Goal: Task Accomplishment & Management: Complete application form

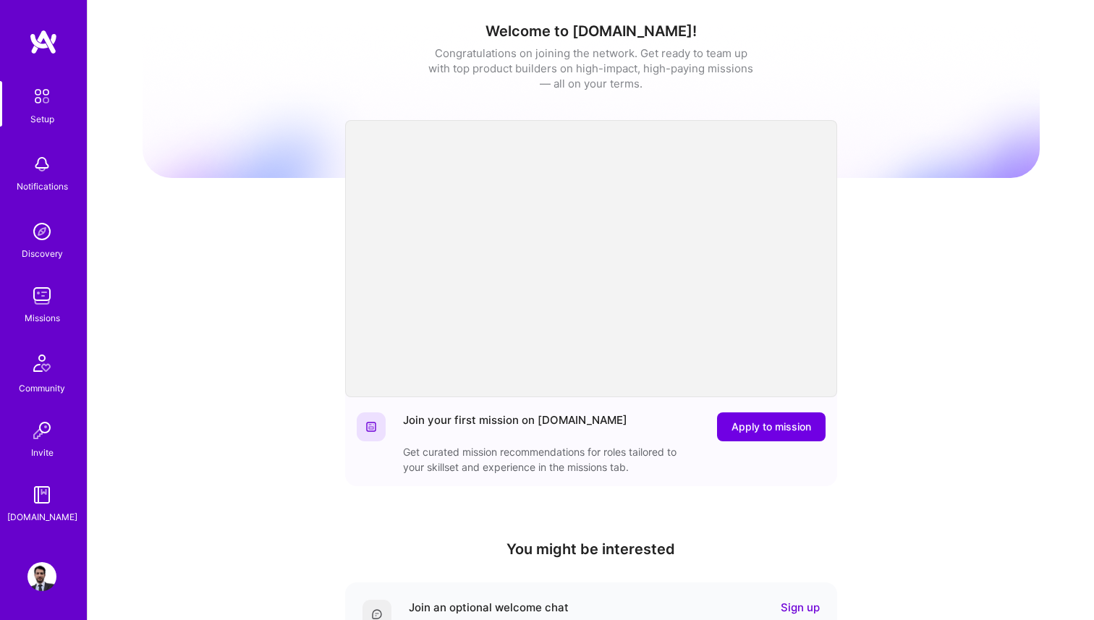
click at [26, 297] on link "Missions" at bounding box center [42, 303] width 90 height 44
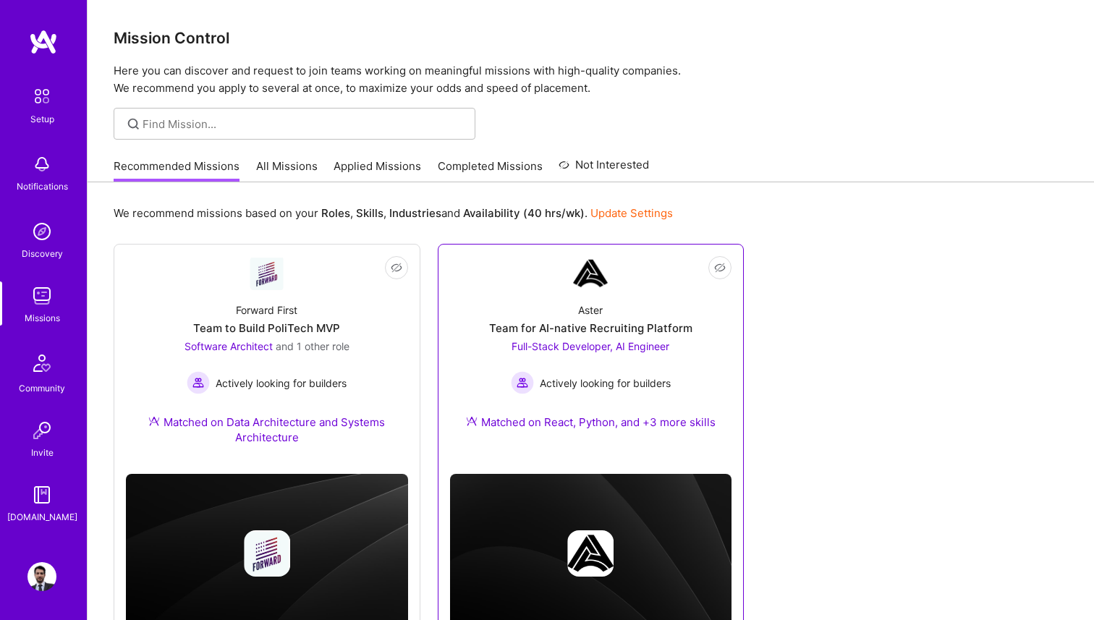
click at [593, 321] on div "Team for AI-native Recruiting Platform" at bounding box center [590, 328] width 203 height 15
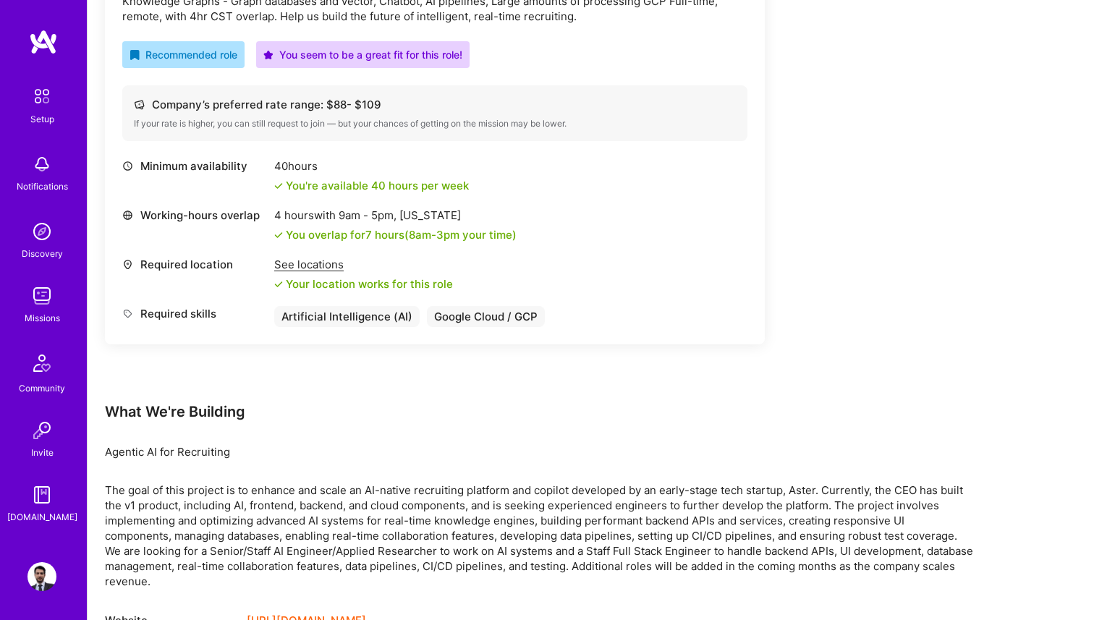
scroll to position [1053, 0]
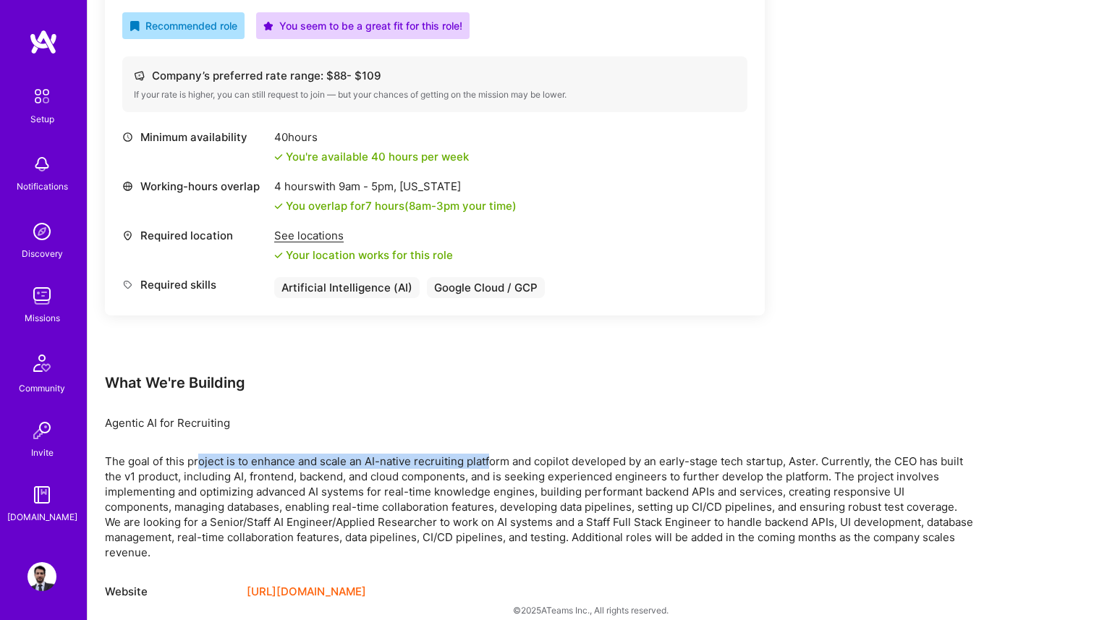
drag, startPoint x: 198, startPoint y: 459, endPoint x: 491, endPoint y: 461, distance: 293.8
click at [491, 461] on div "The goal of this project is to enhance and scale an AI-native recruiting platfo…" at bounding box center [539, 507] width 868 height 106
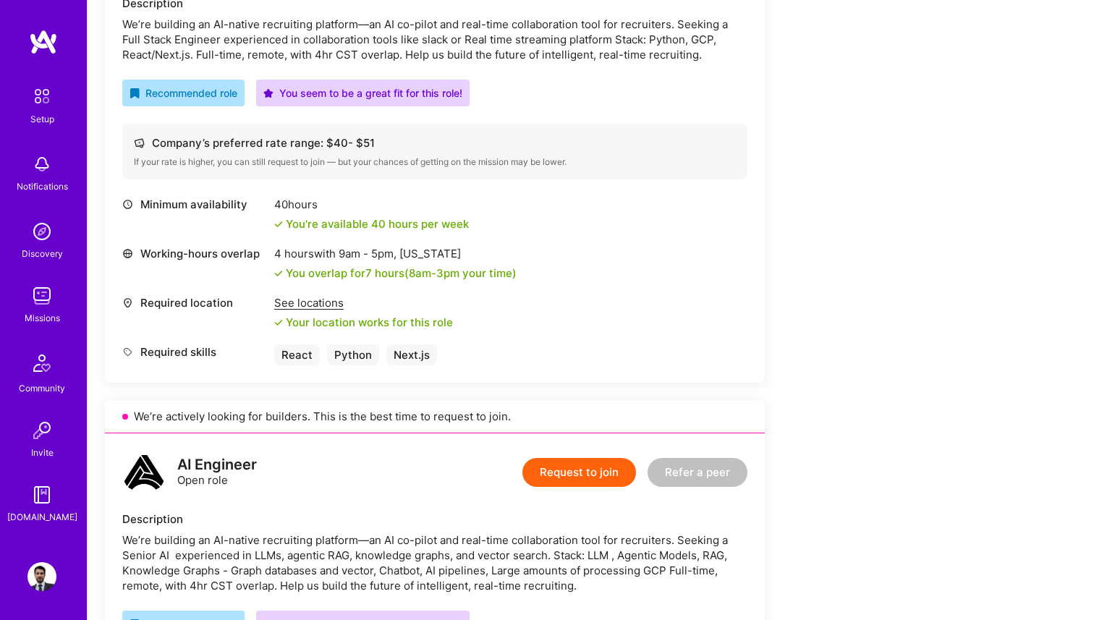
scroll to position [300, 0]
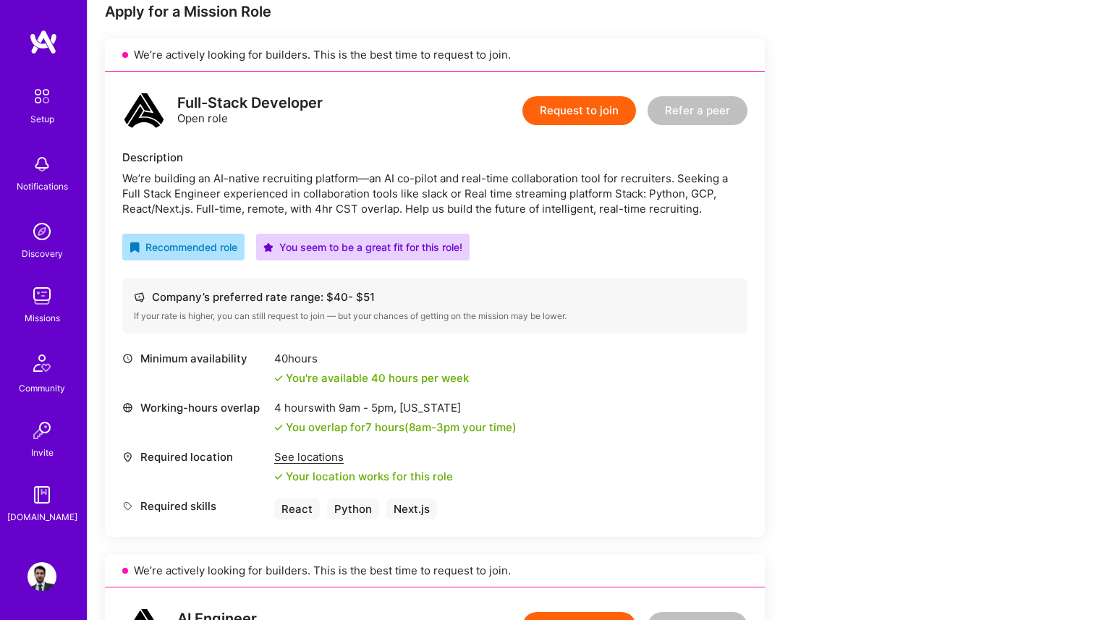
click at [559, 111] on button "Request to join" at bounding box center [579, 110] width 114 height 29
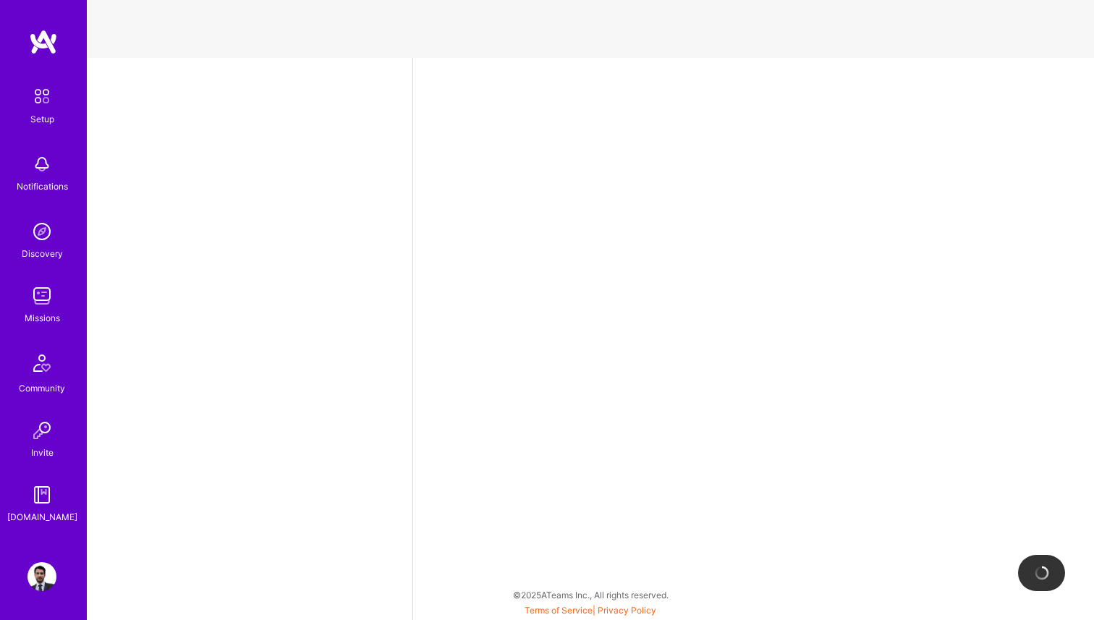
select select "MX"
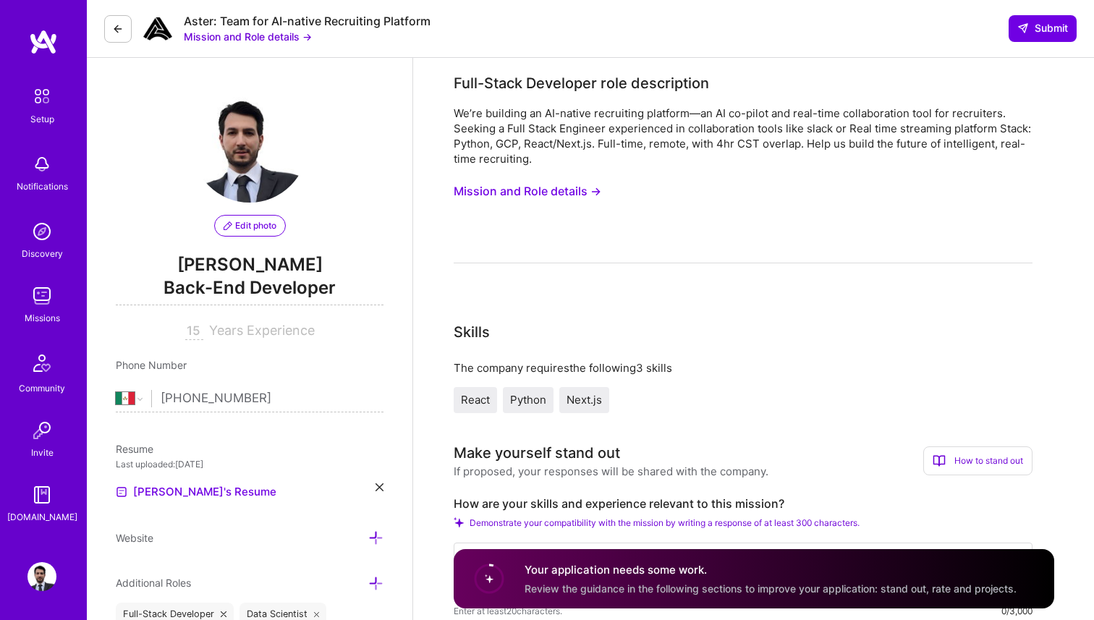
click at [571, 187] on button "Mission and Role details →" at bounding box center [528, 191] width 148 height 27
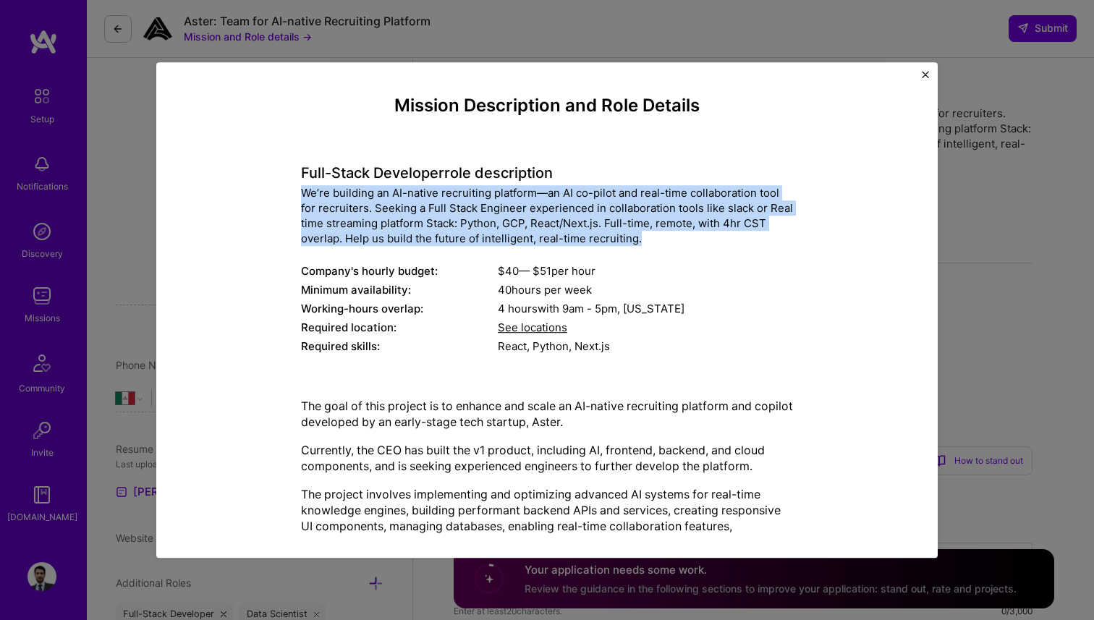
copy div "We’re building an AI-native recruiting platform—an AI co-pilot and real-time co…"
drag, startPoint x: 302, startPoint y: 193, endPoint x: 648, endPoint y: 236, distance: 348.5
click at [648, 236] on div "We’re building an AI-native recruiting platform—an AI co-pilot and real-time co…" at bounding box center [547, 215] width 492 height 61
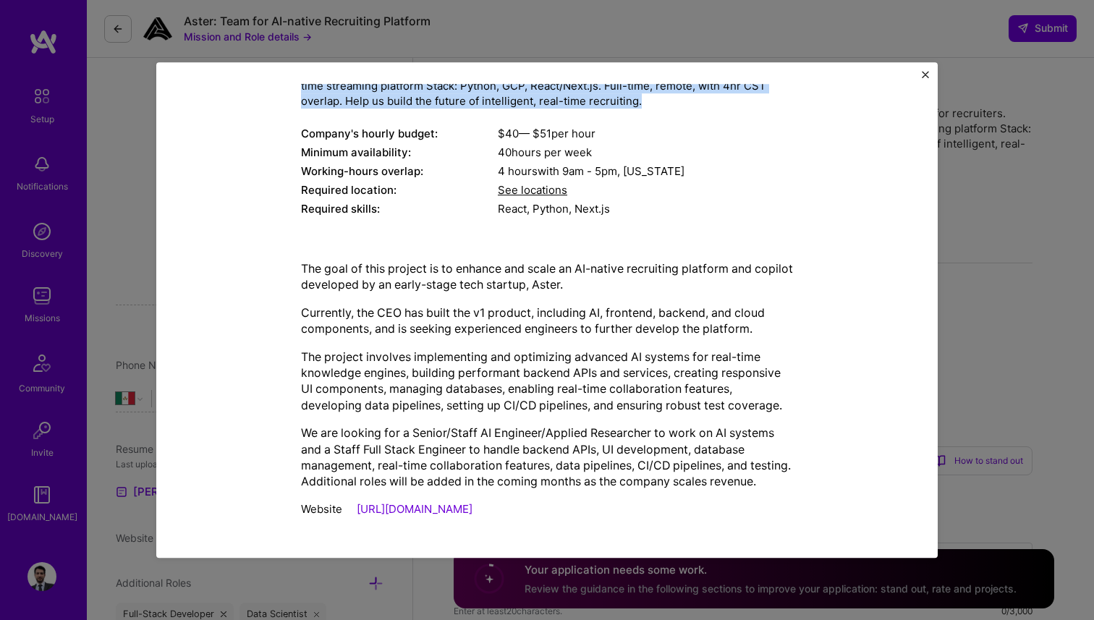
scroll to position [154, 0]
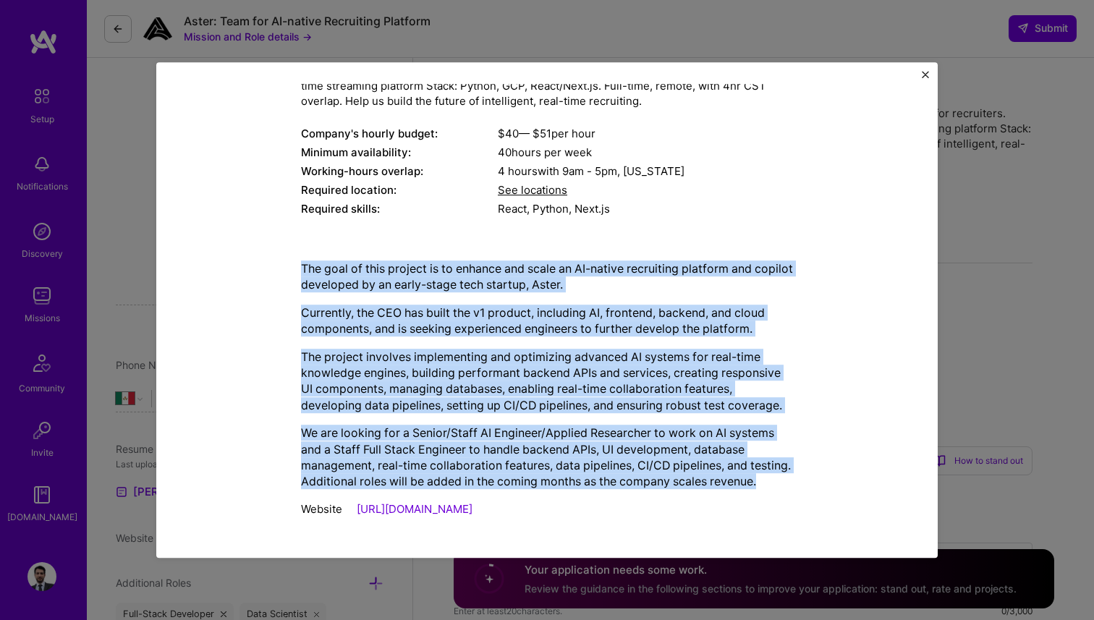
copy div "The goal of this project is to enhance and scale an AI-native recruiting platfo…"
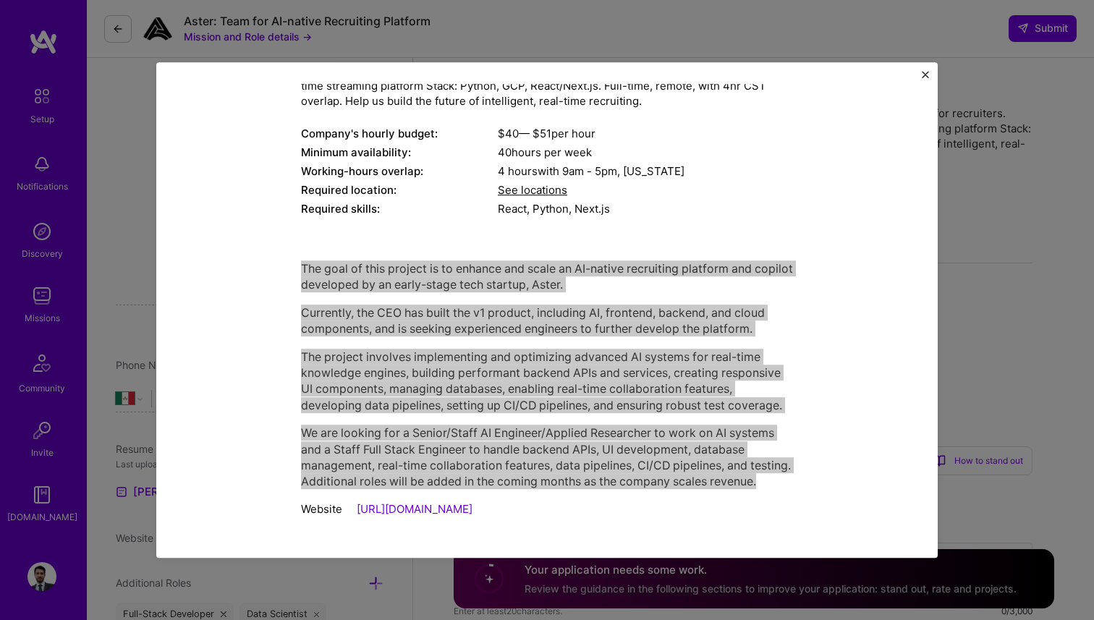
drag, startPoint x: 301, startPoint y: 251, endPoint x: 387, endPoint y: 477, distance: 241.6
click at [387, 477] on div "The goal of this project is to enhance and scale an AI-native recruiting platfo…" at bounding box center [547, 374] width 492 height 229
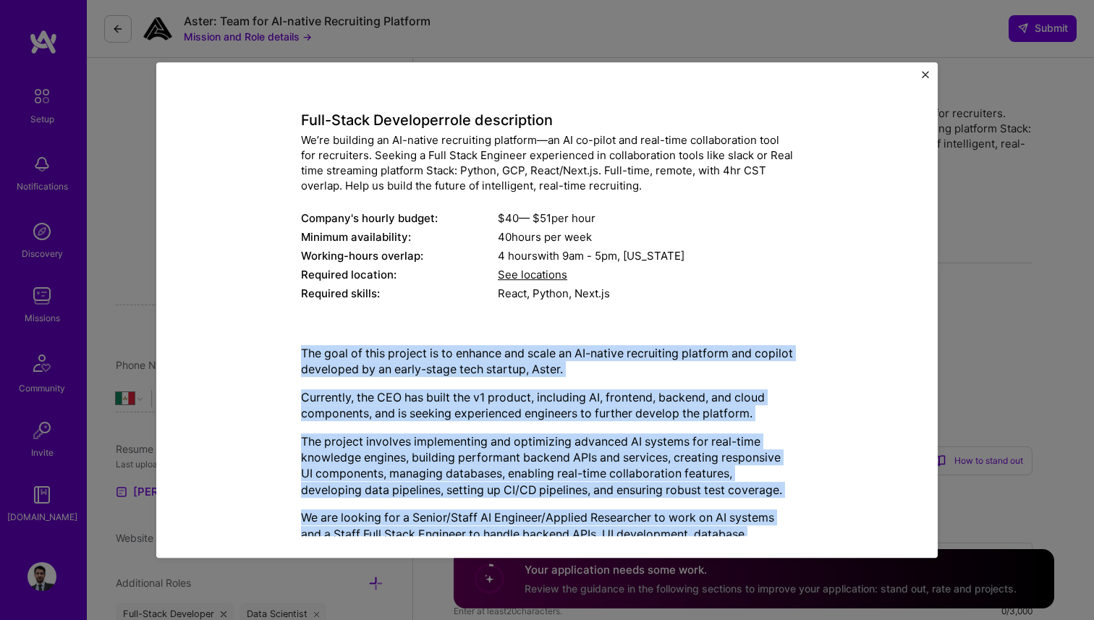
scroll to position [0, 0]
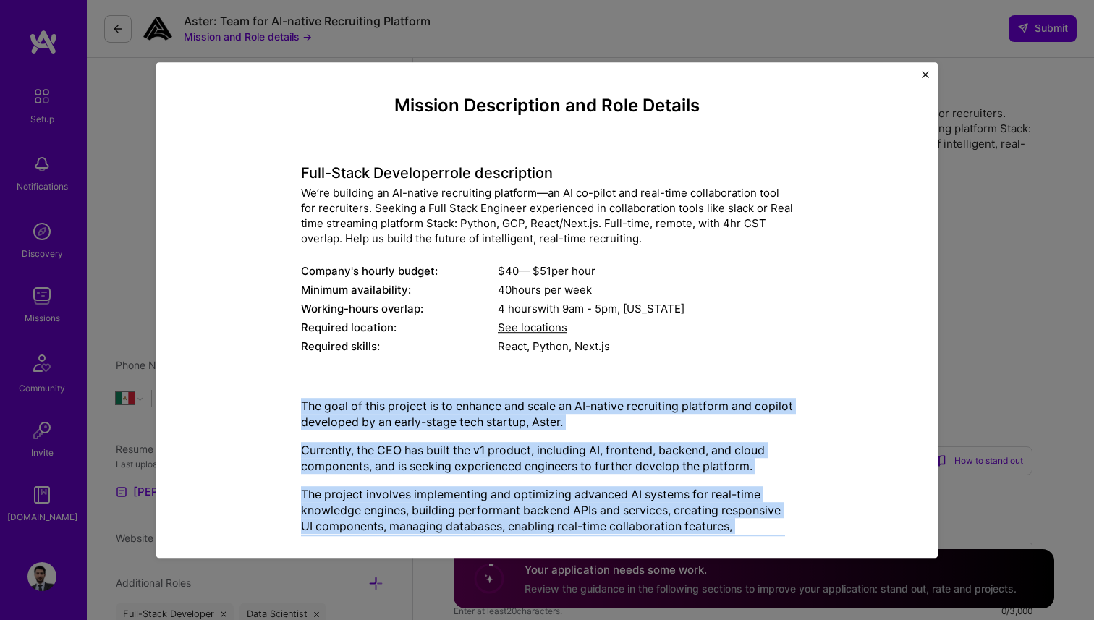
drag, startPoint x: 304, startPoint y: 171, endPoint x: 657, endPoint y: 170, distance: 353.1
click at [657, 170] on h4 "Full-Stack Developer role description" at bounding box center [547, 172] width 492 height 17
copy h4 "Full-Stack Developer role description"
click at [925, 73] on img "Close" at bounding box center [925, 74] width 7 height 7
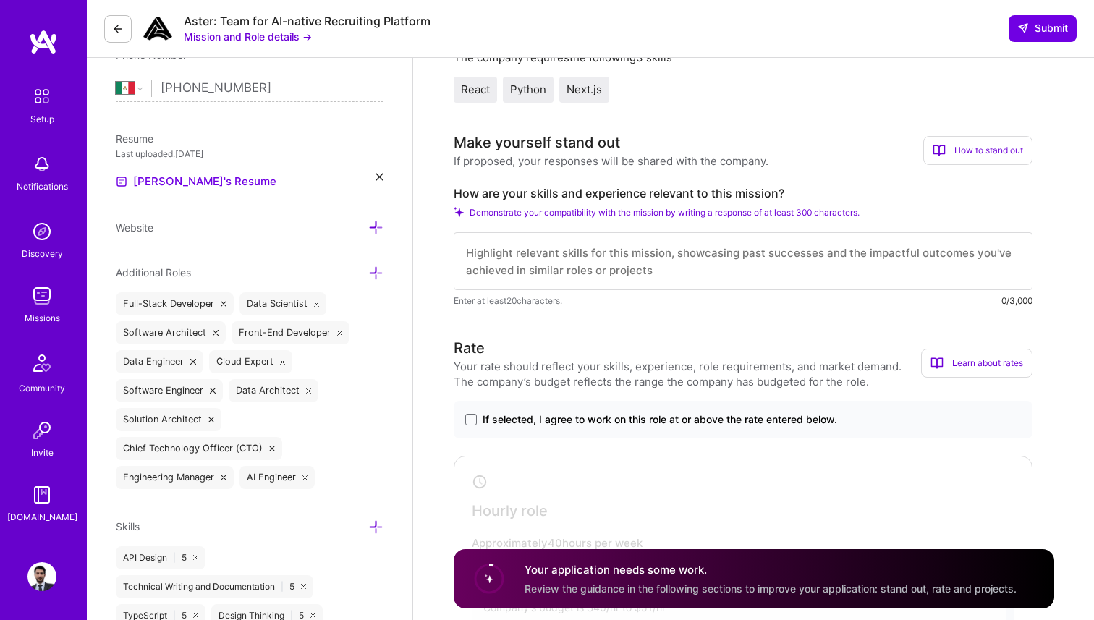
scroll to position [1, 0]
click at [469, 415] on span at bounding box center [471, 420] width 12 height 12
click at [0, 0] on input "If selected, I agree to work on this role at or above the rate entered below." at bounding box center [0, 0] width 0 height 0
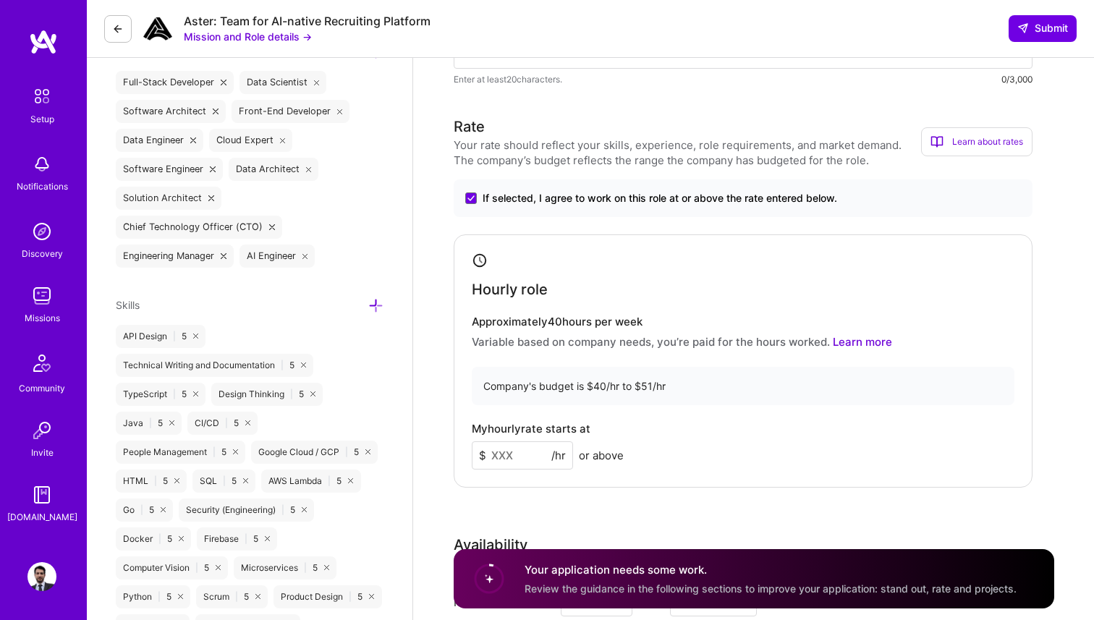
scroll to position [539, 0]
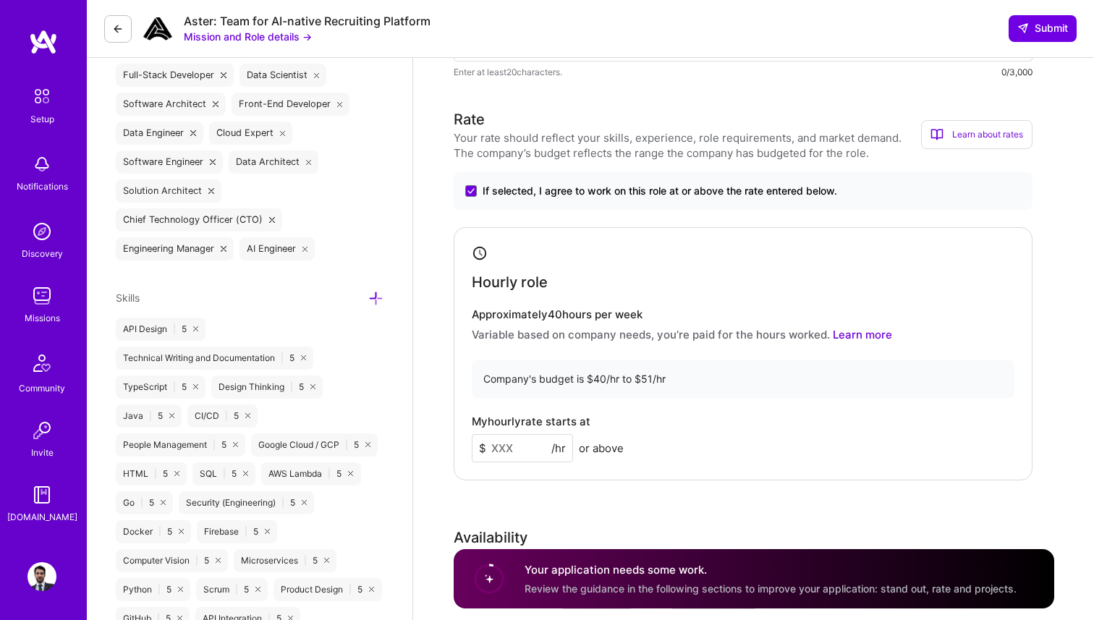
click at [524, 449] on input at bounding box center [522, 448] width 101 height 28
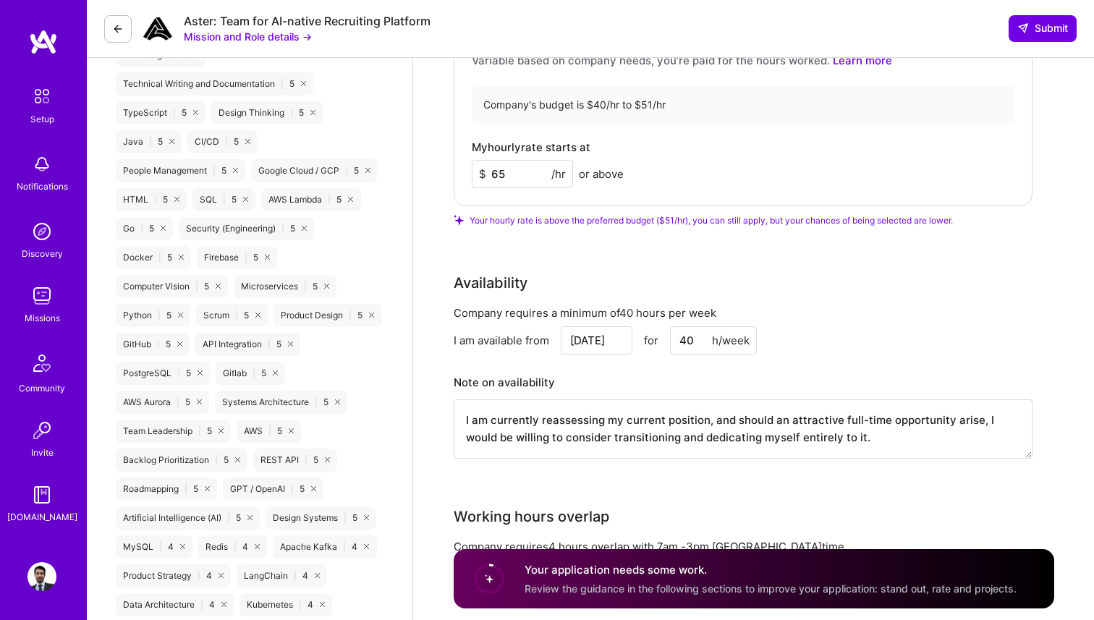
scroll to position [816, 0]
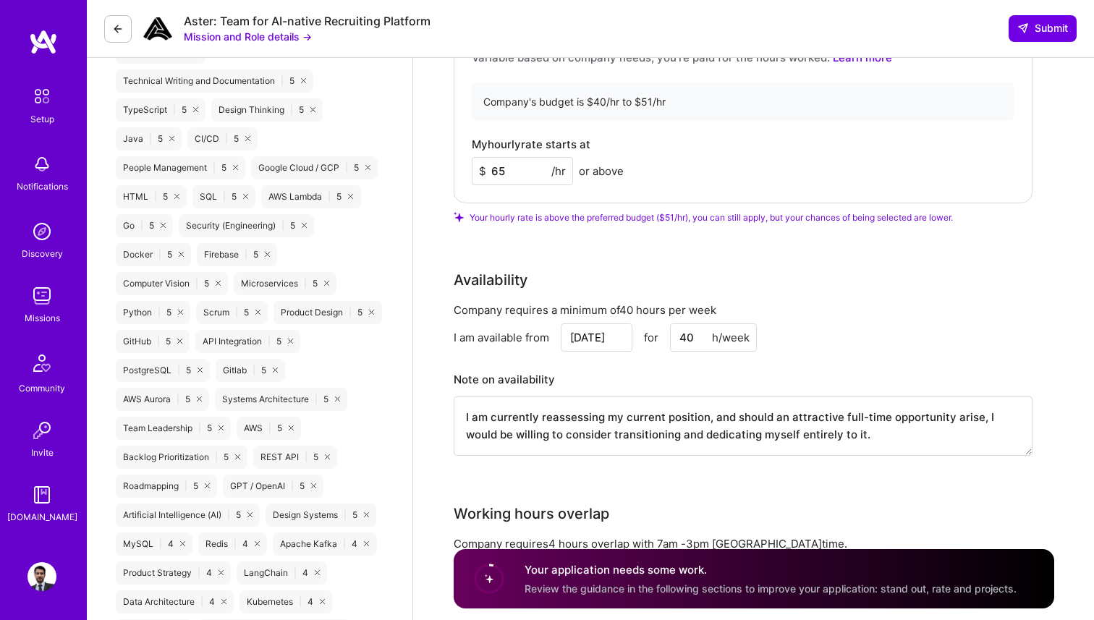
type input "65"
click at [601, 334] on input "[DATE]" at bounding box center [597, 337] width 72 height 28
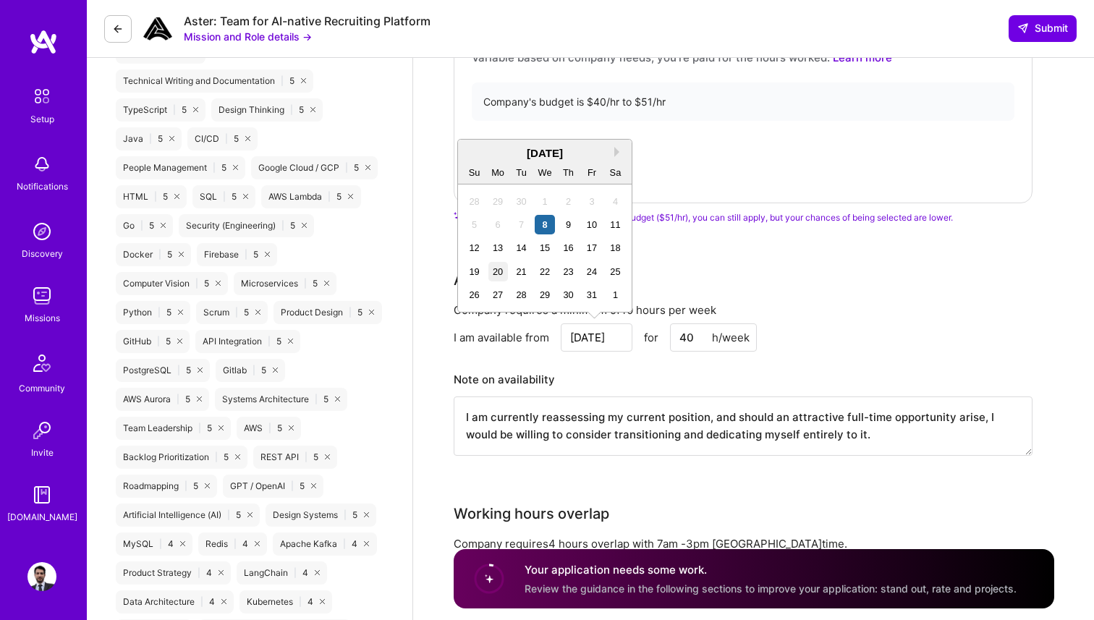
click at [496, 271] on div "20" at bounding box center [498, 272] width 20 height 20
type input "[DATE]"
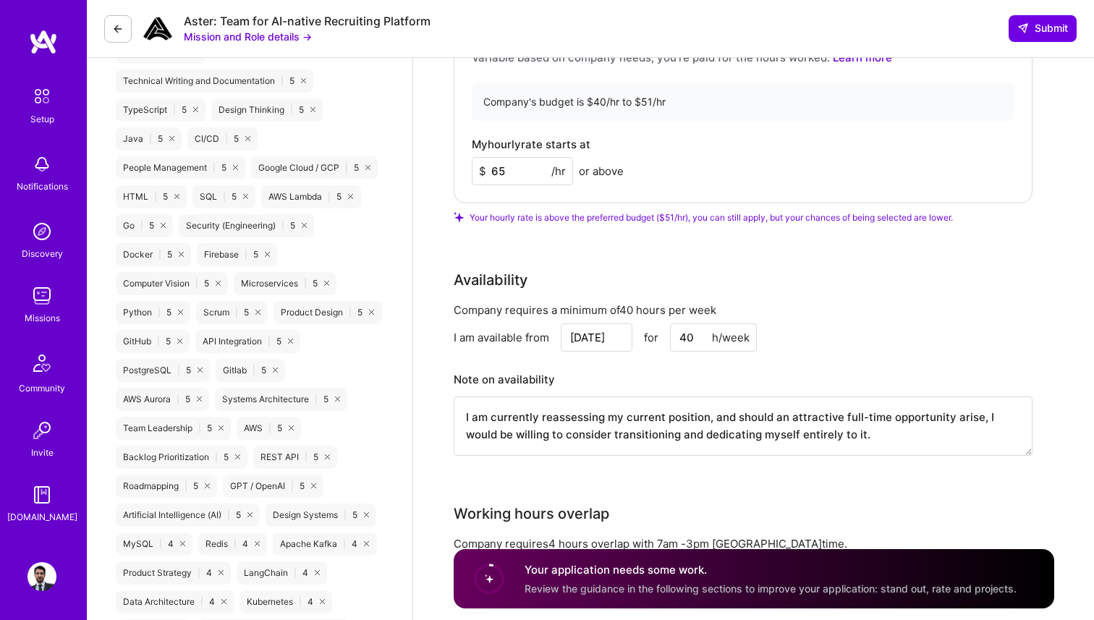
click at [729, 394] on div "Note on availability I am currently reassessing my current position, and should…" at bounding box center [743, 412] width 579 height 87
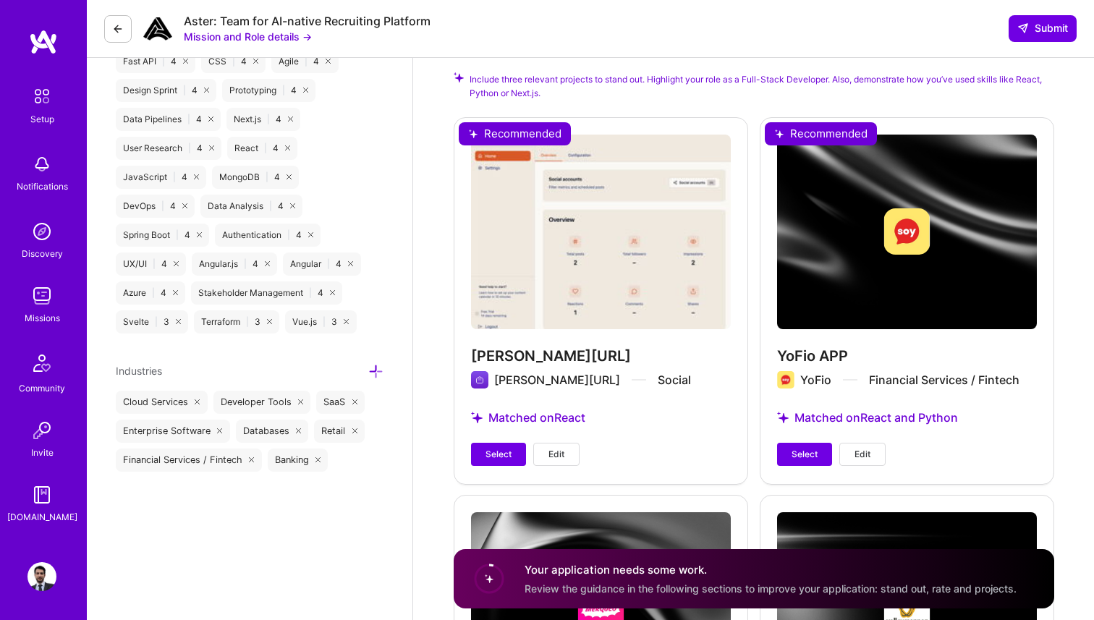
scroll to position [1484, 0]
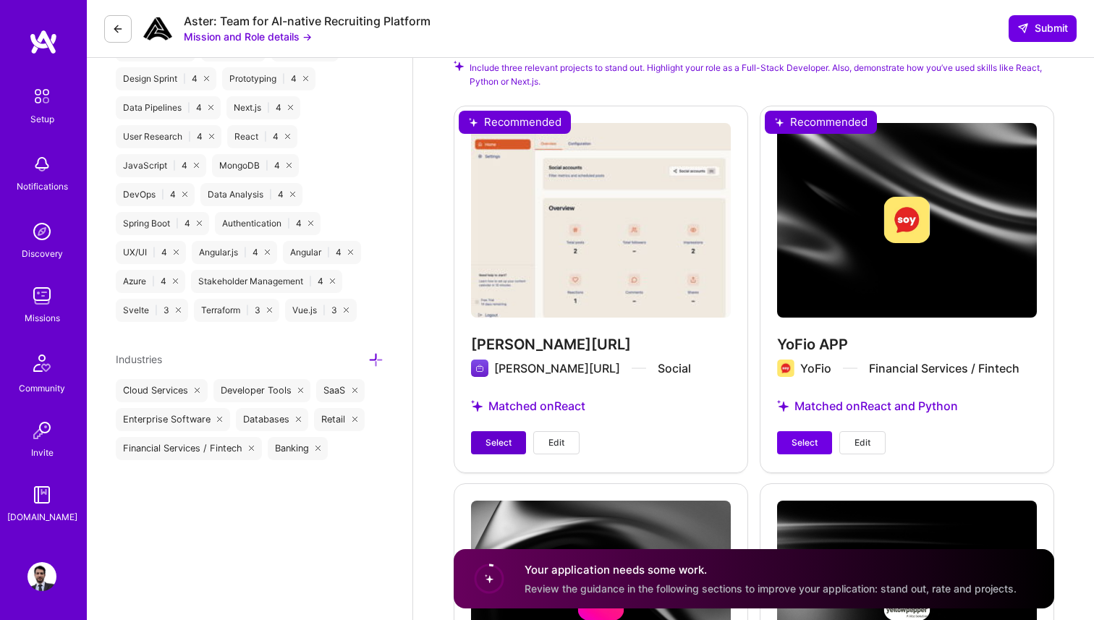
click at [508, 434] on button "Select" at bounding box center [498, 442] width 55 height 23
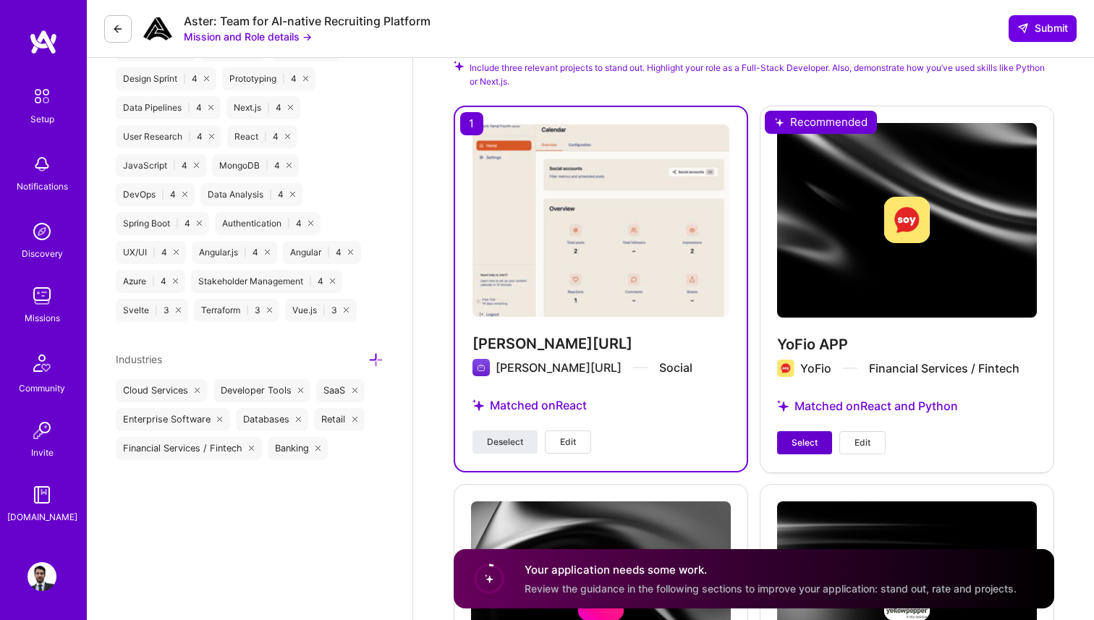
click at [813, 445] on span "Select" at bounding box center [805, 442] width 26 height 13
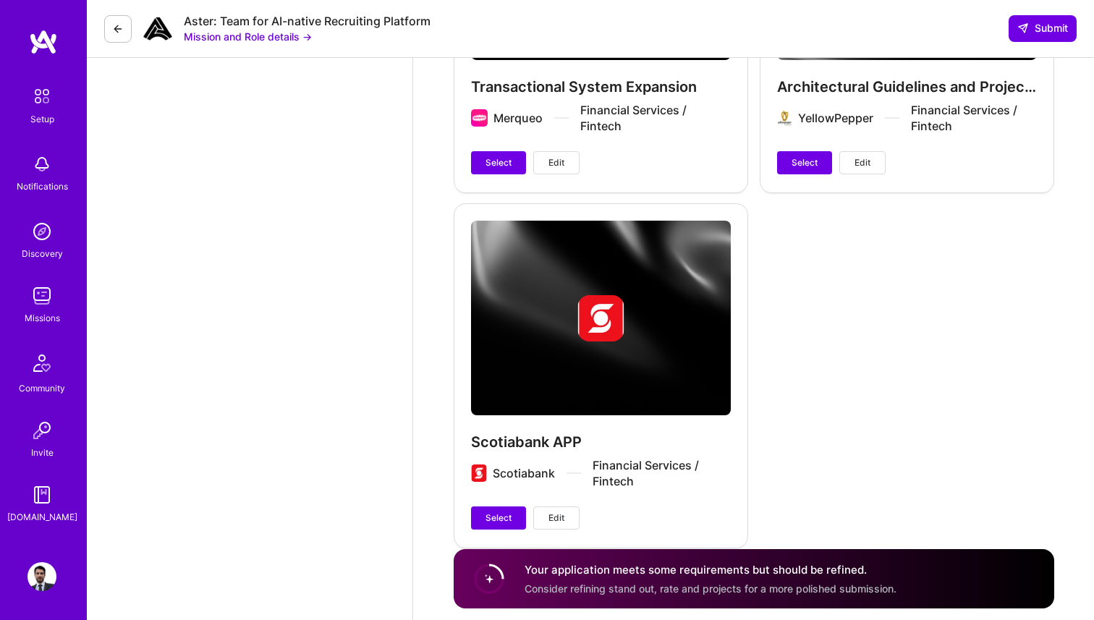
scroll to position [2150, 0]
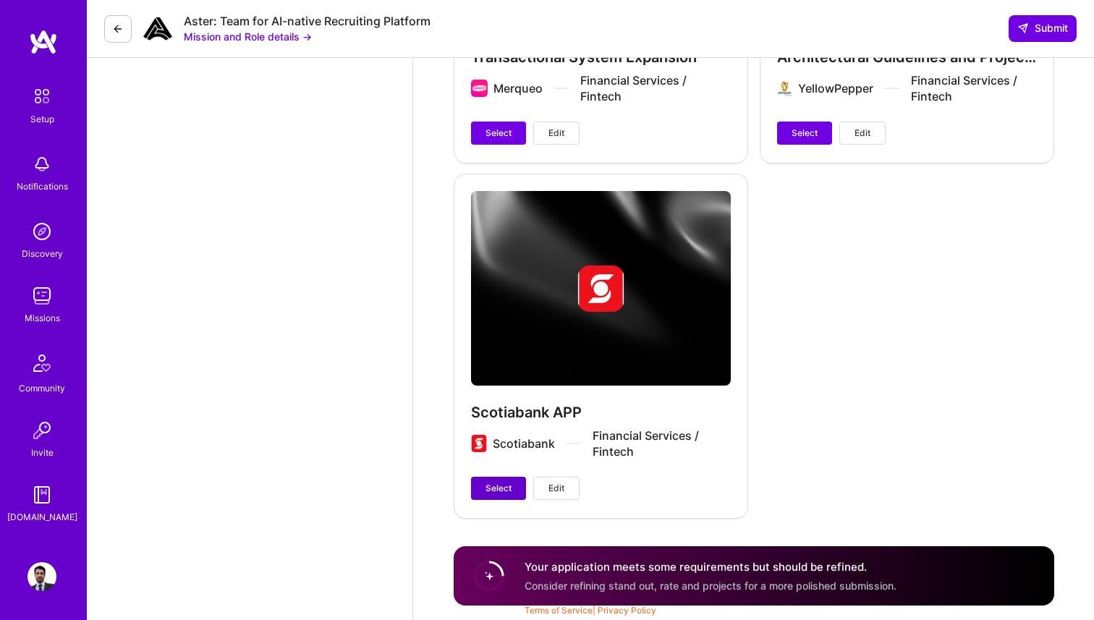
click at [501, 484] on span "Select" at bounding box center [499, 488] width 26 height 13
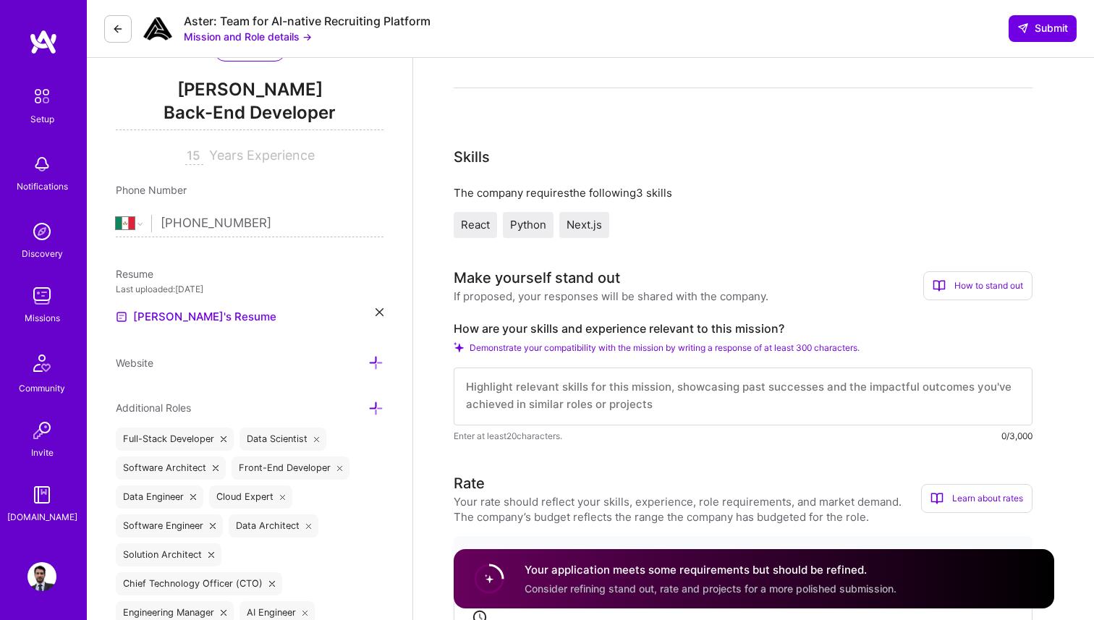
scroll to position [0, 0]
click at [763, 399] on textarea at bounding box center [743, 397] width 579 height 58
click at [580, 394] on textarea at bounding box center [743, 397] width 579 height 58
paste textarea "I already built AI-native, real-time products end-to-end. My core stack (Python…"
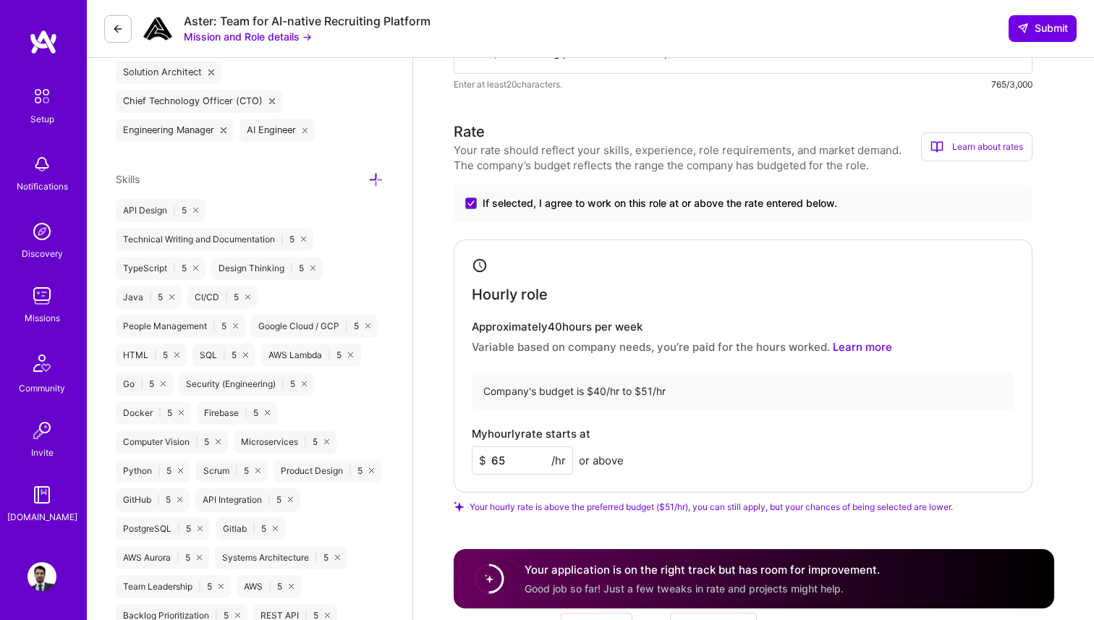
scroll to position [669, 0]
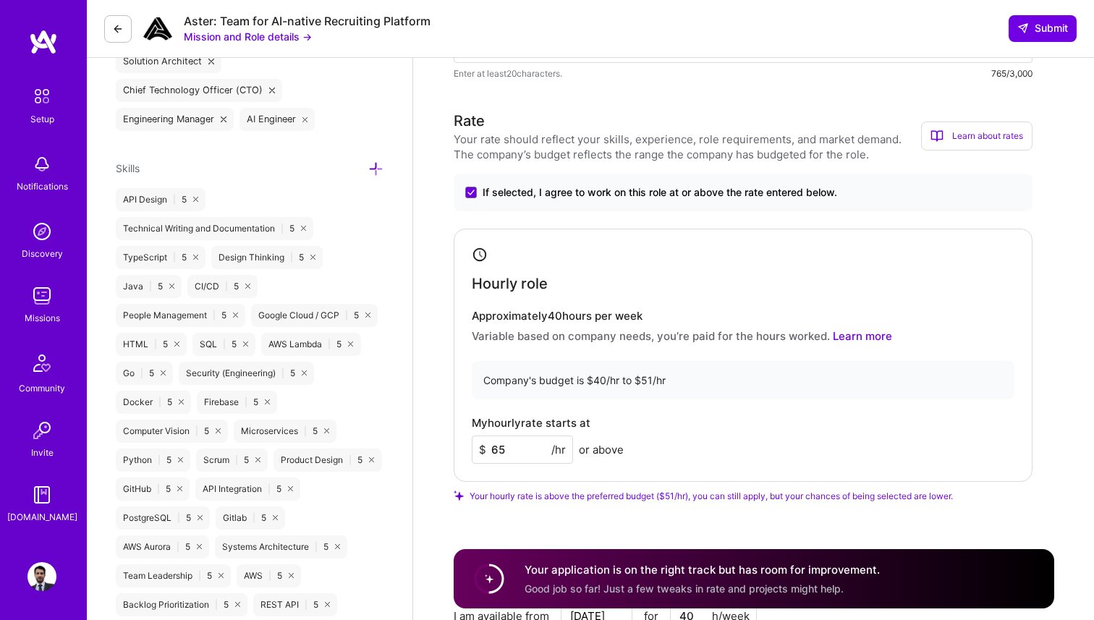
type textarea "I already built AI-native, real-time products end-to-end. My core stack (Python…"
click at [520, 446] on input "65" at bounding box center [522, 450] width 101 height 28
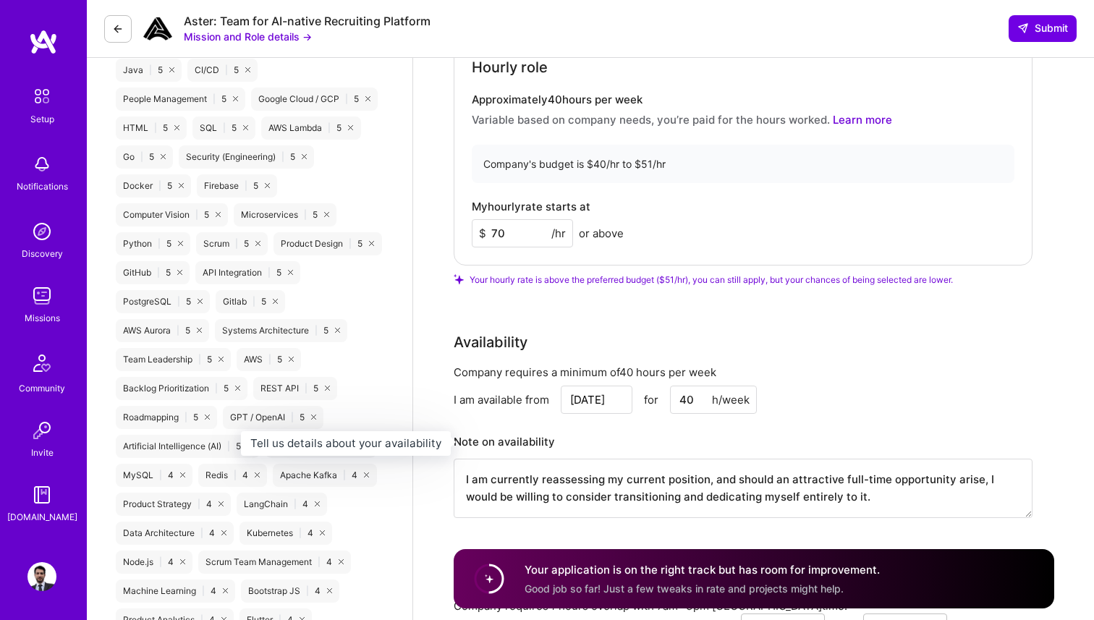
scroll to position [892, 0]
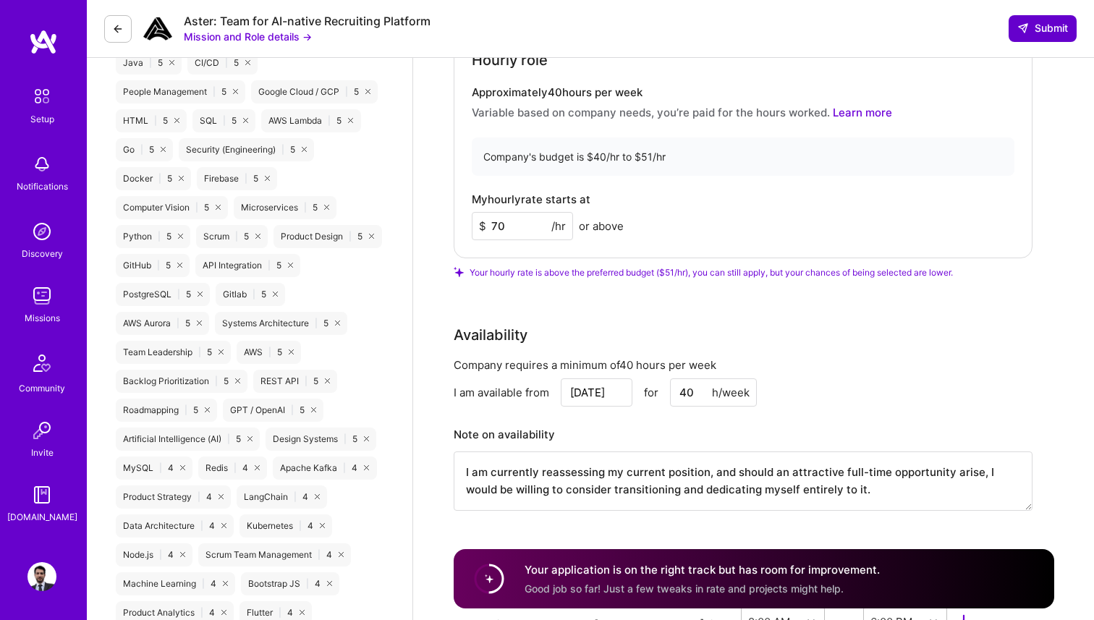
type input "70"
click at [1044, 20] on button "Submit" at bounding box center [1043, 28] width 68 height 26
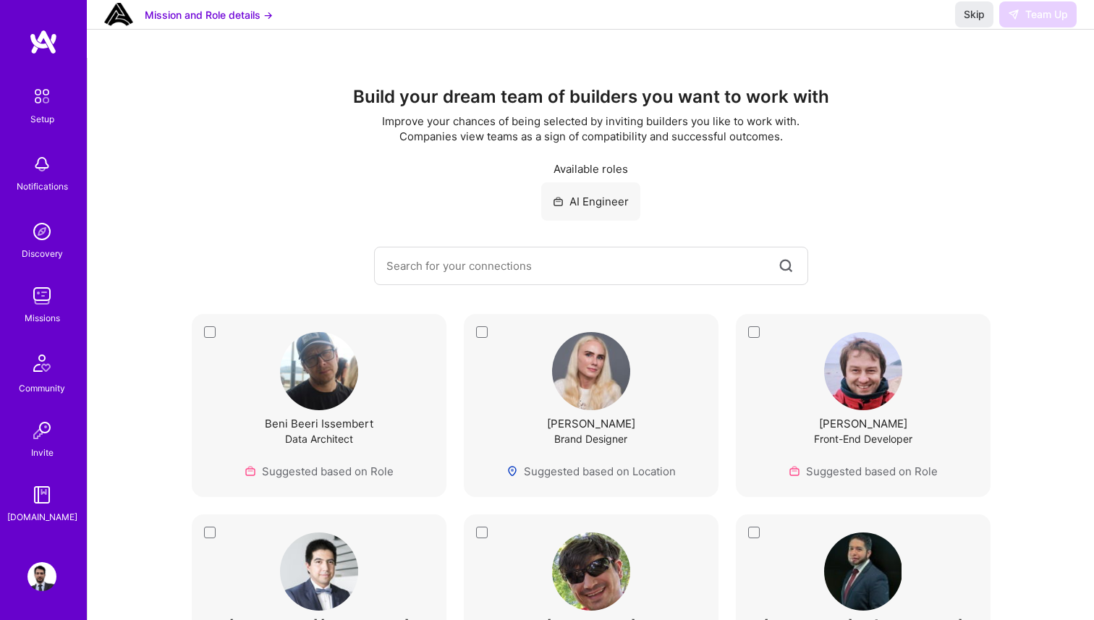
click at [42, 309] on img at bounding box center [41, 295] width 29 height 29
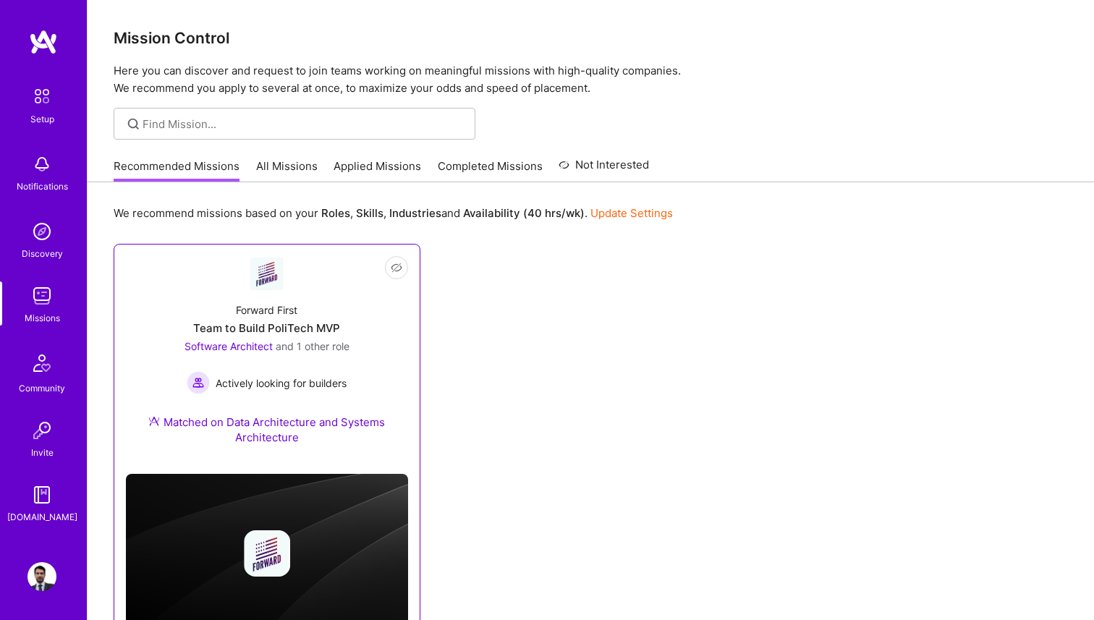
click at [297, 287] on link "Not Interested Forward First Team to Build PoliTech MVP Software Architect and …" at bounding box center [267, 359] width 282 height 206
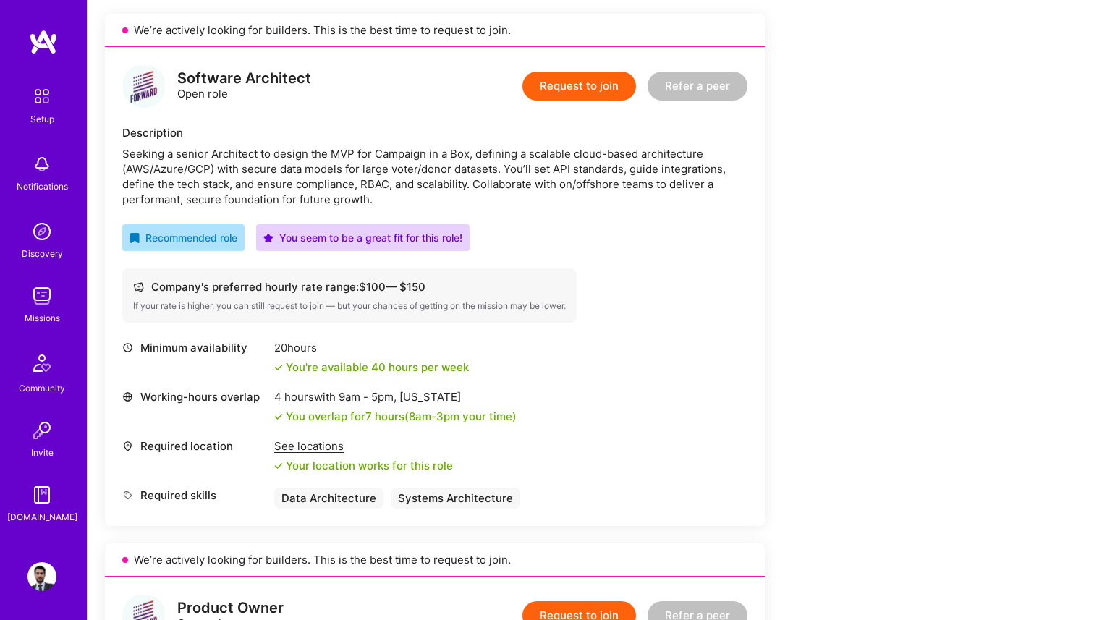
scroll to position [329, 0]
